Goal: Task Accomplishment & Management: Manage account settings

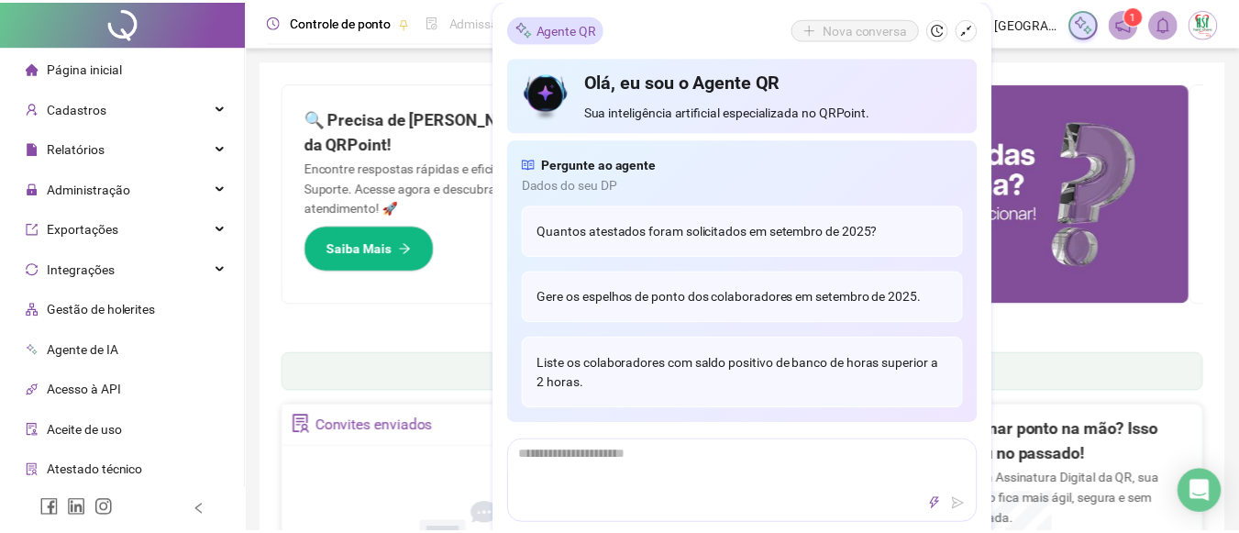
click at [1217, 71] on icon "close" at bounding box center [1218, 71] width 10 height 10
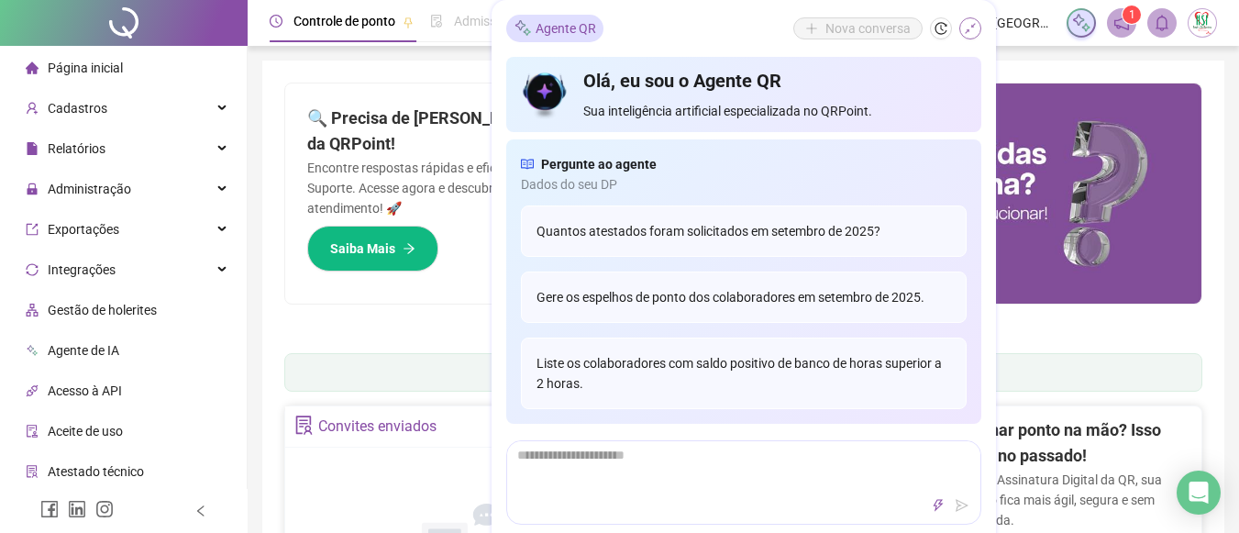
click at [969, 24] on icon "shrink" at bounding box center [970, 28] width 13 height 13
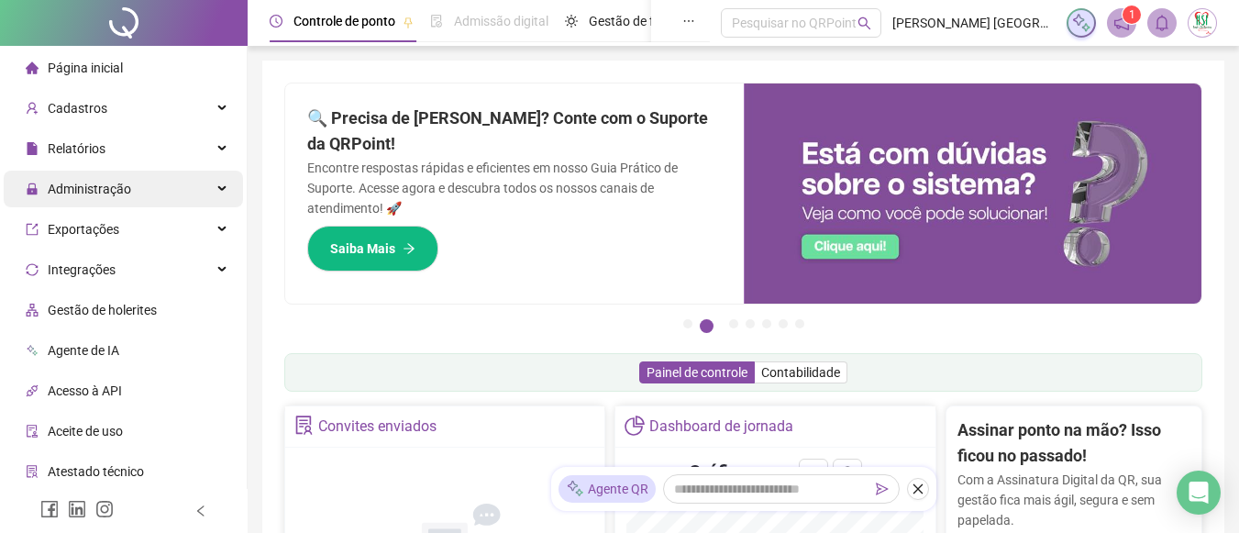
click at [189, 186] on div "Administração" at bounding box center [123, 189] width 239 height 37
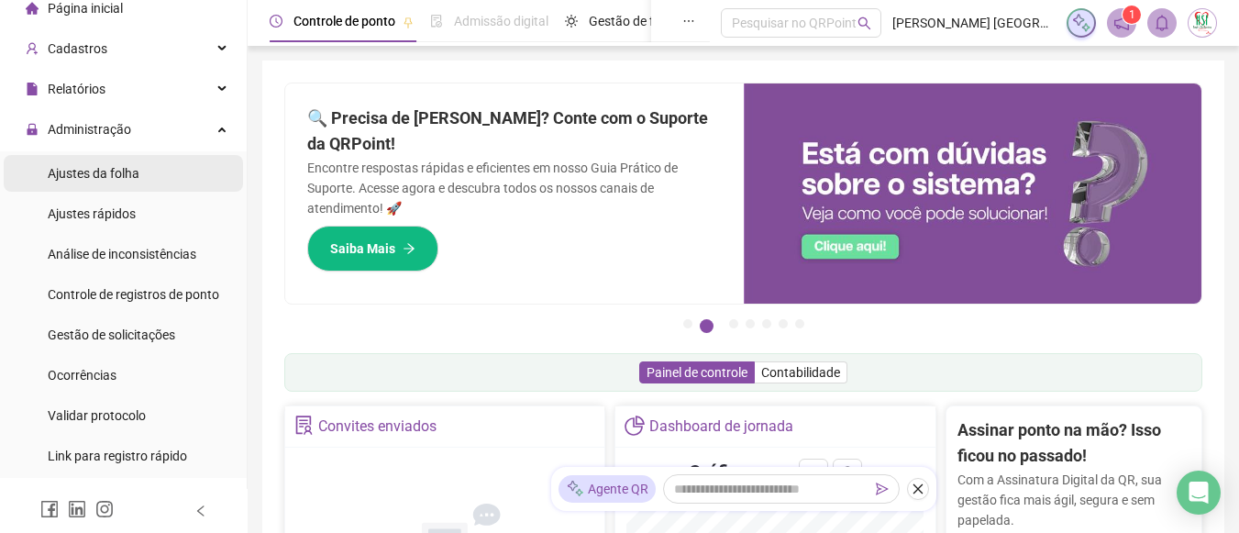
scroll to position [183, 0]
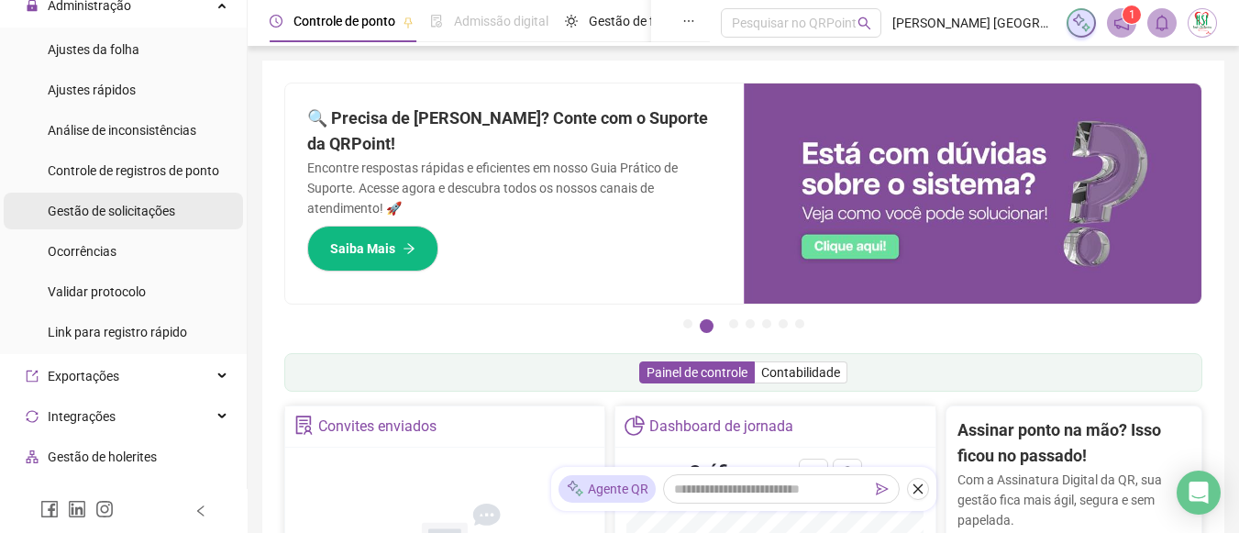
click at [153, 209] on span "Gestão de solicitações" at bounding box center [112, 211] width 128 height 15
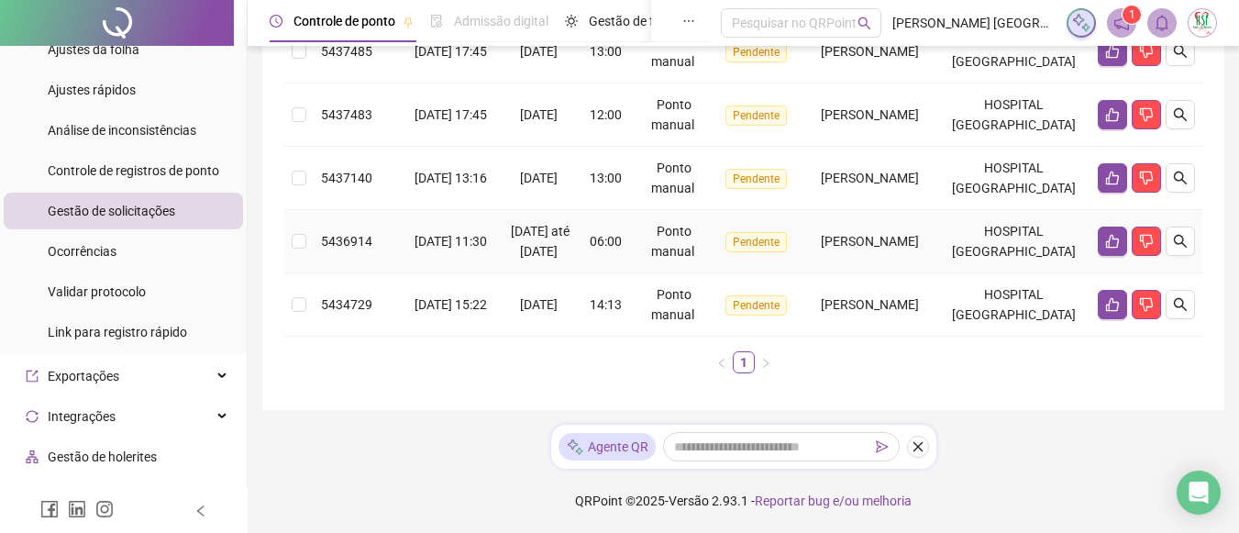
scroll to position [479, 0]
click at [916, 448] on icon "close" at bounding box center [918, 446] width 13 height 13
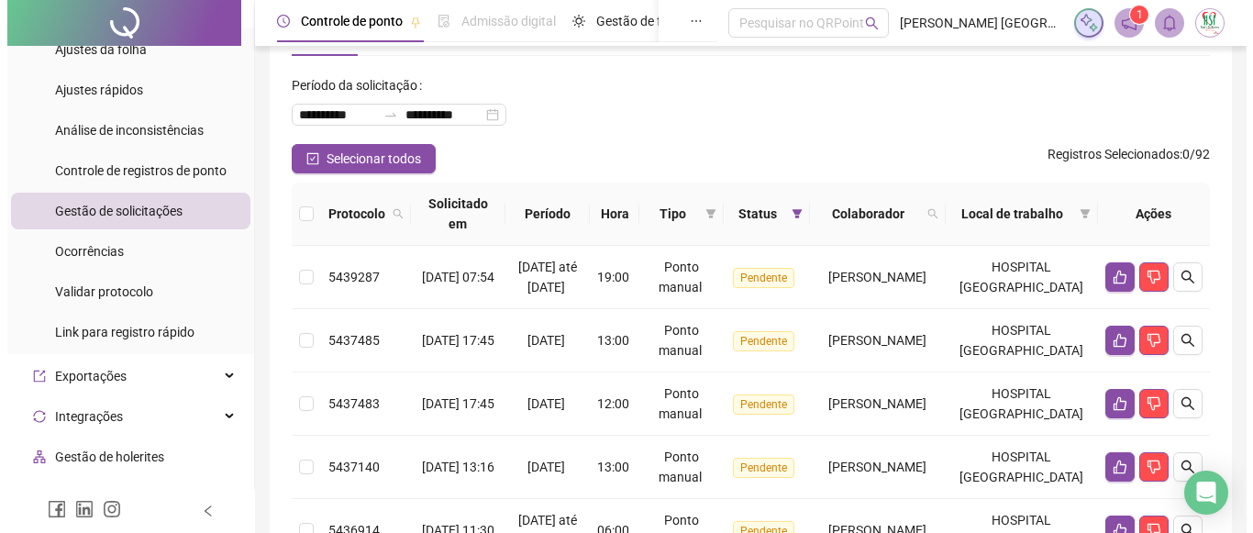
scroll to position [68, 0]
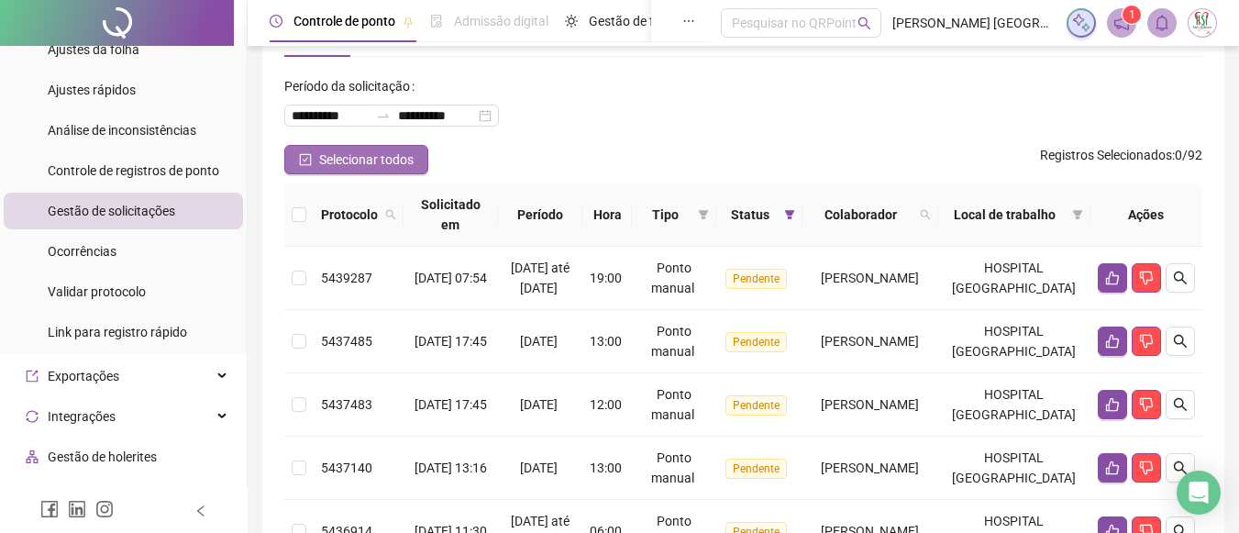
click at [350, 165] on span "Selecionar todos" at bounding box center [366, 160] width 94 height 20
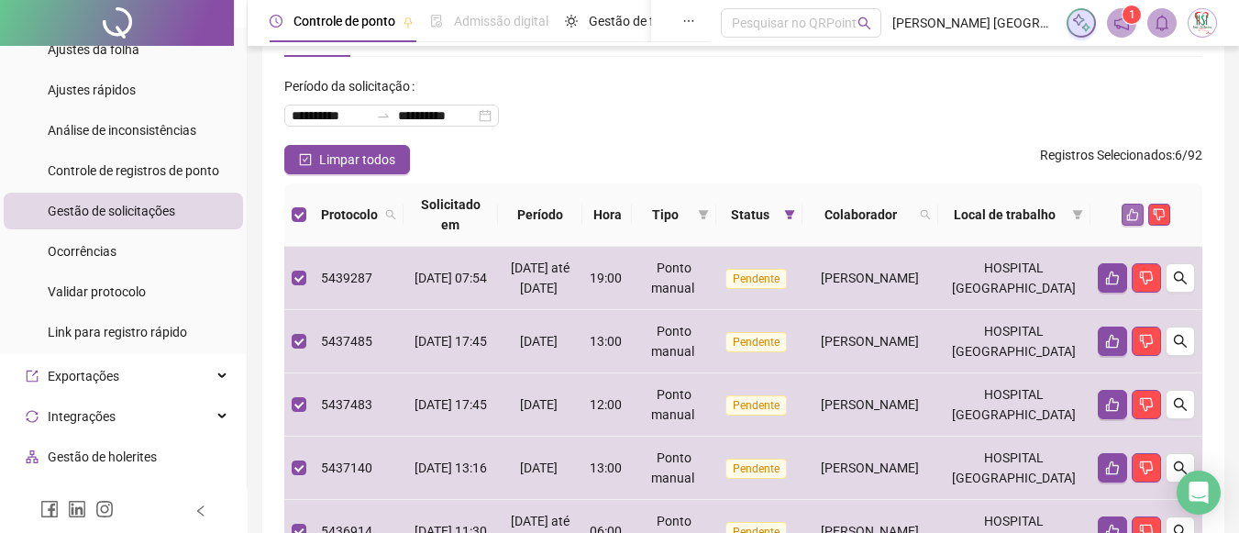
click at [1131, 214] on icon "like" at bounding box center [1133, 215] width 12 height 12
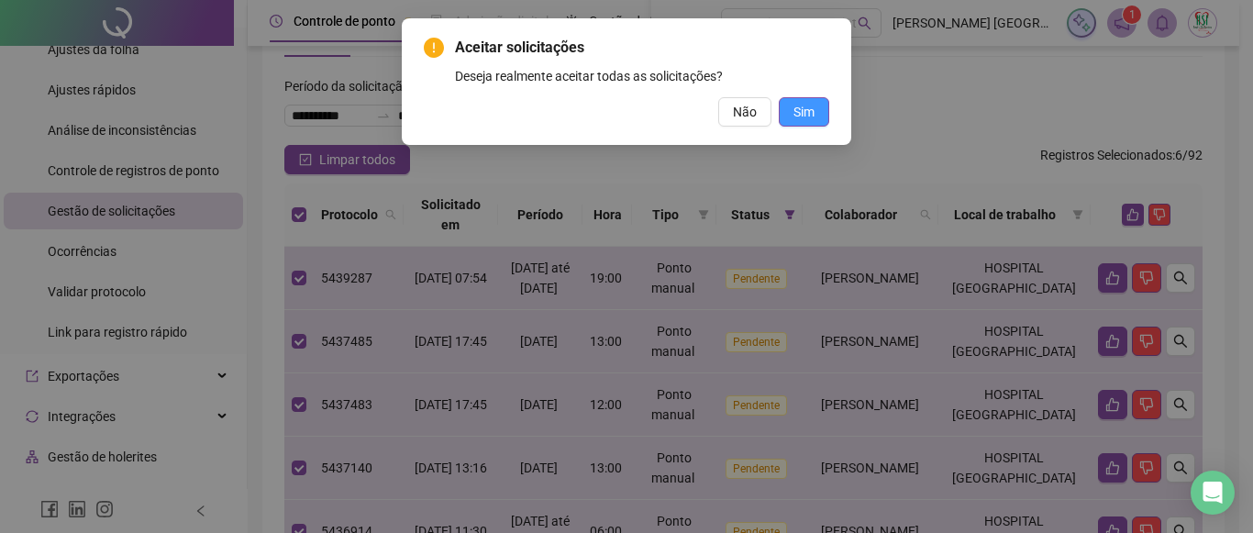
click at [795, 117] on span "Sim" at bounding box center [804, 112] width 21 height 20
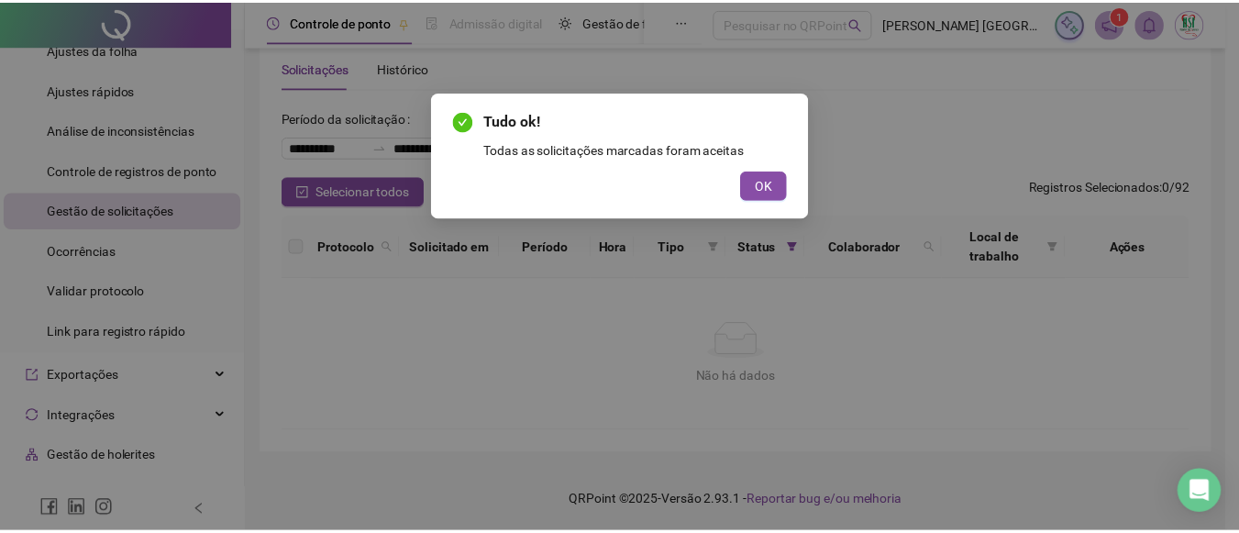
scroll to position [36, 0]
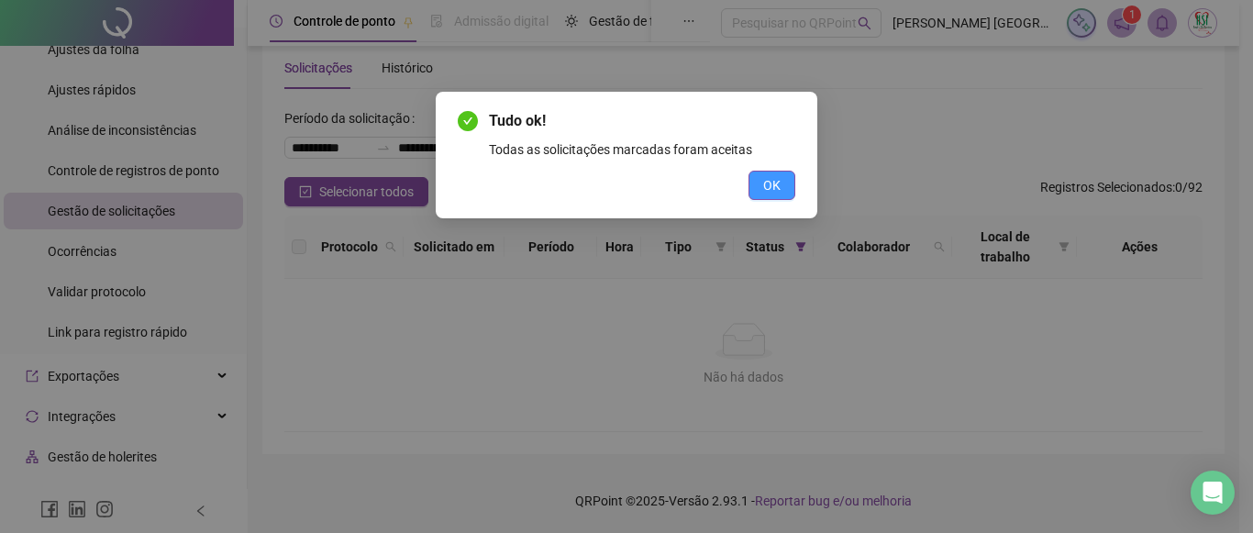
click at [781, 188] on button "OK" at bounding box center [772, 185] width 47 height 29
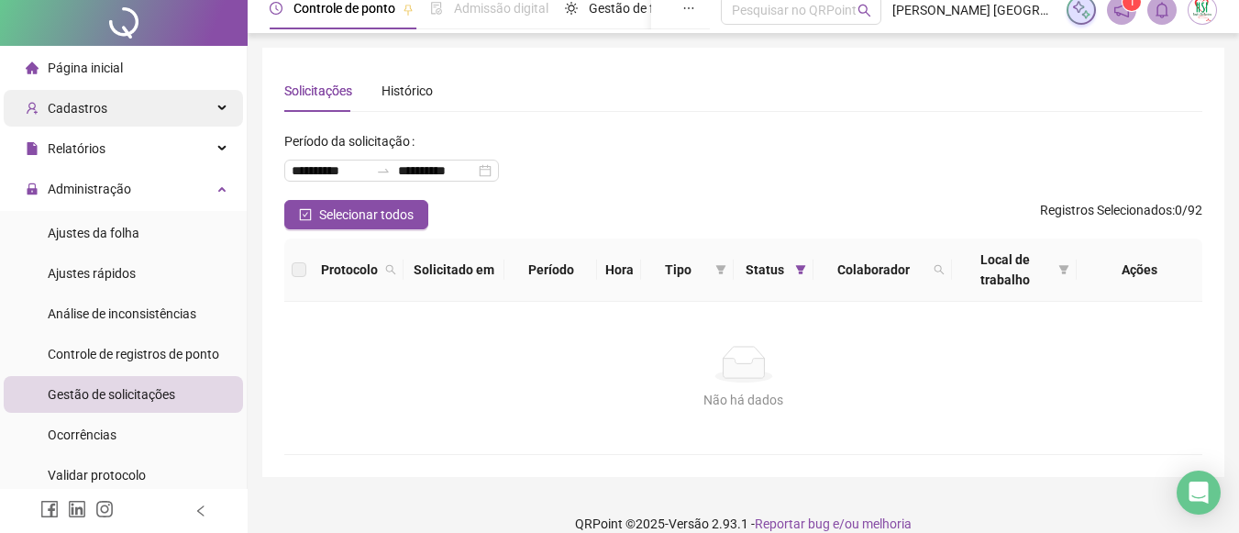
scroll to position [0, 0]
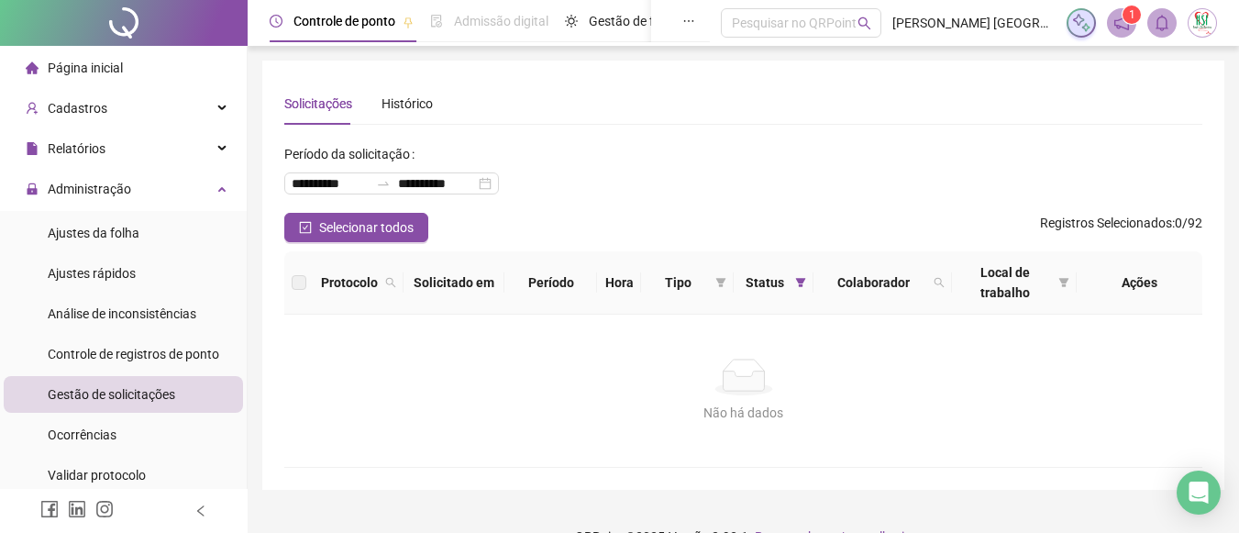
click at [137, 57] on li "Página inicial" at bounding box center [123, 68] width 239 height 37
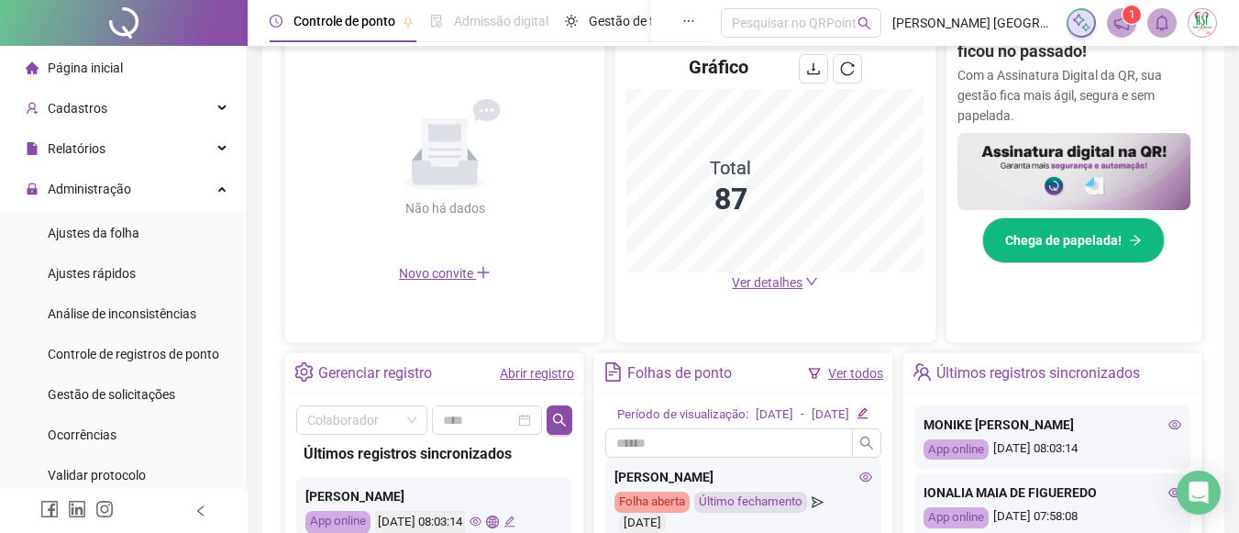
scroll to position [129, 0]
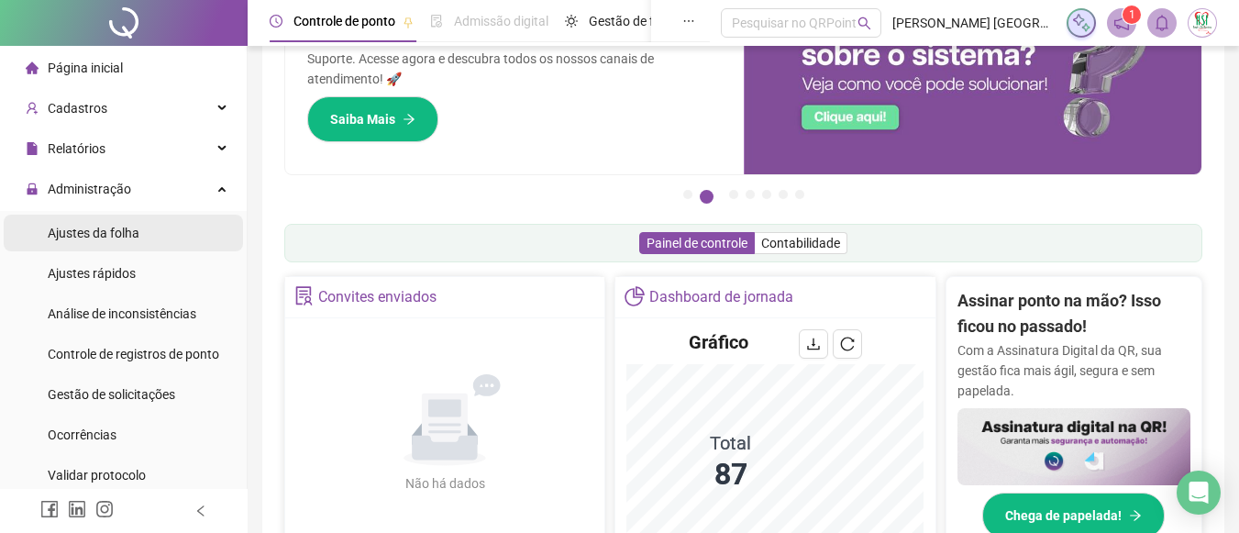
click at [128, 236] on span "Ajustes da folha" at bounding box center [94, 233] width 92 height 15
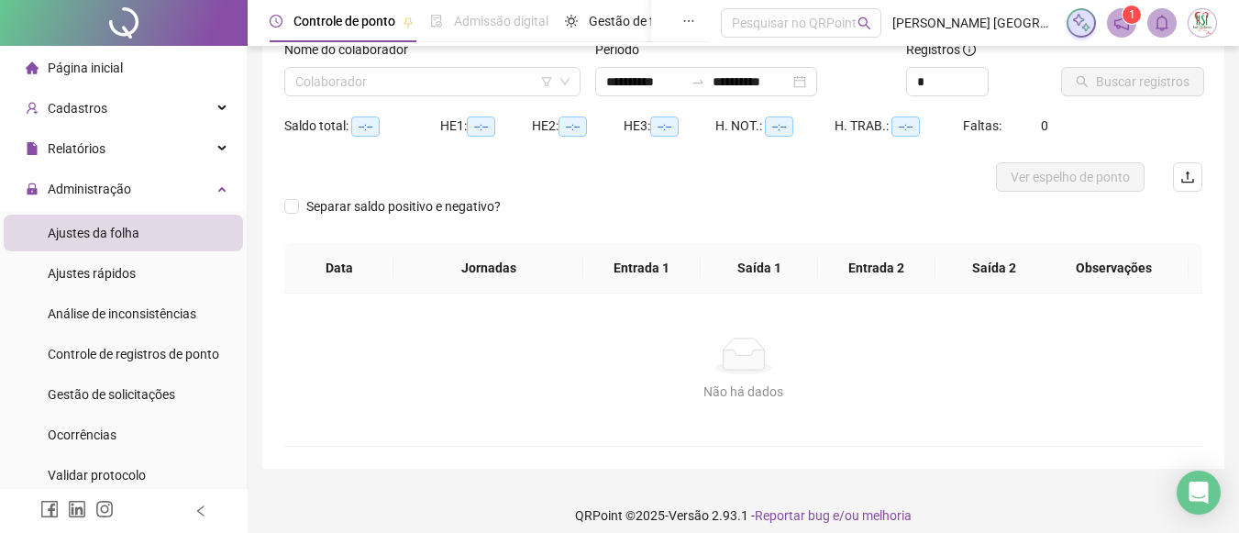
type input "**********"
click at [526, 82] on input "search" at bounding box center [424, 82] width 258 height 28
